Goal: Navigation & Orientation: Find specific page/section

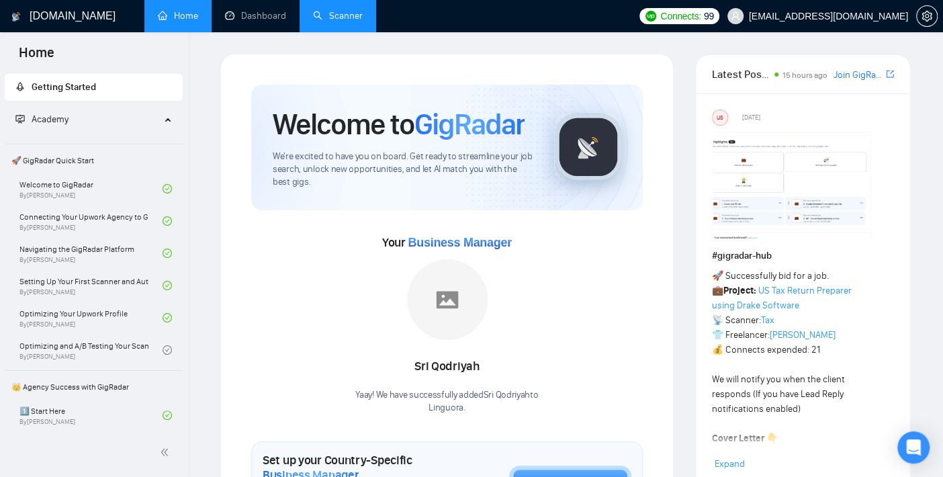
click at [355, 14] on link "Scanner" at bounding box center [338, 15] width 50 height 11
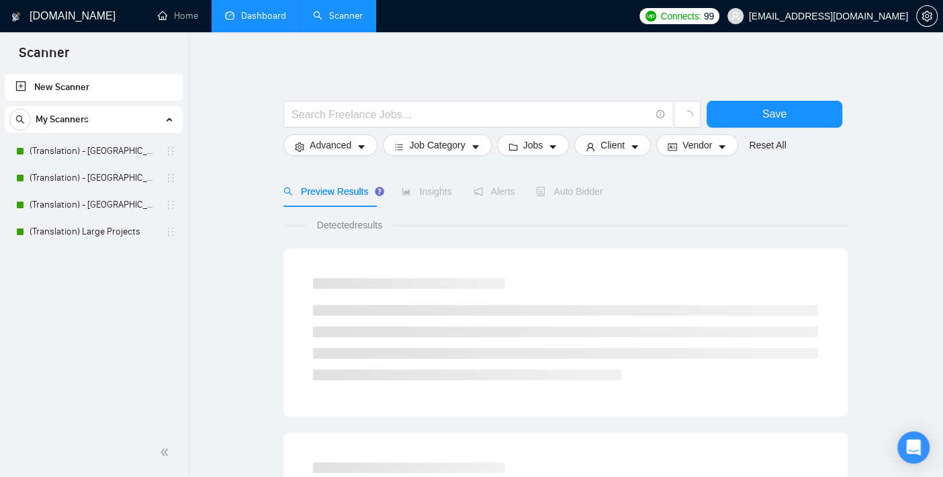
click at [244, 19] on link "Dashboard" at bounding box center [255, 15] width 61 height 11
